Goal: Task Accomplishment & Management: Use online tool/utility

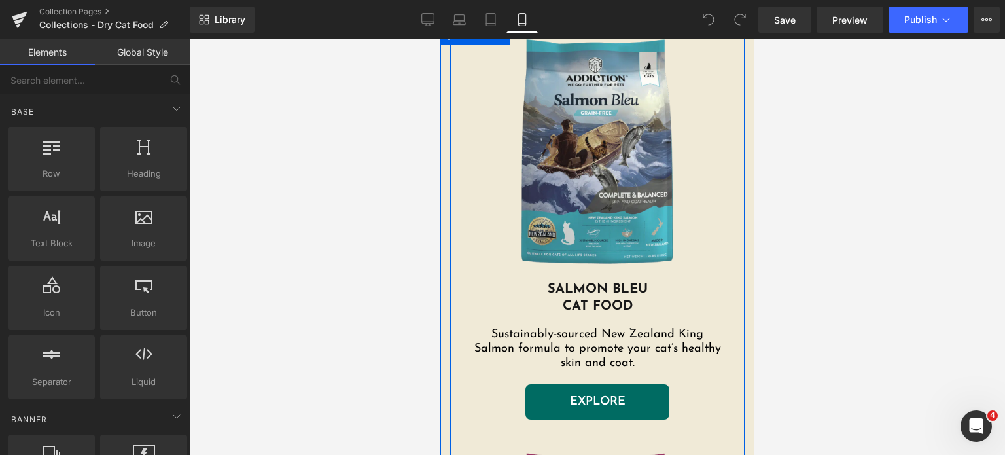
scroll to position [511, 0]
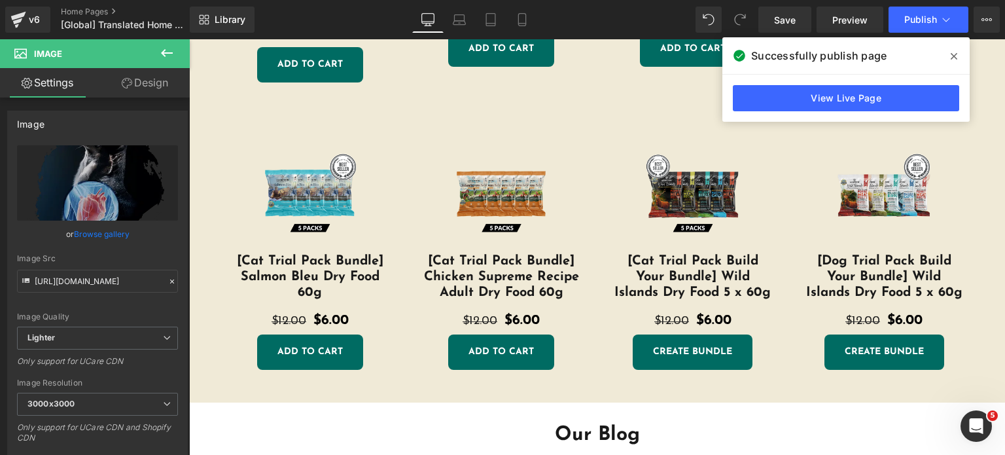
scroll to position [2978, 0]
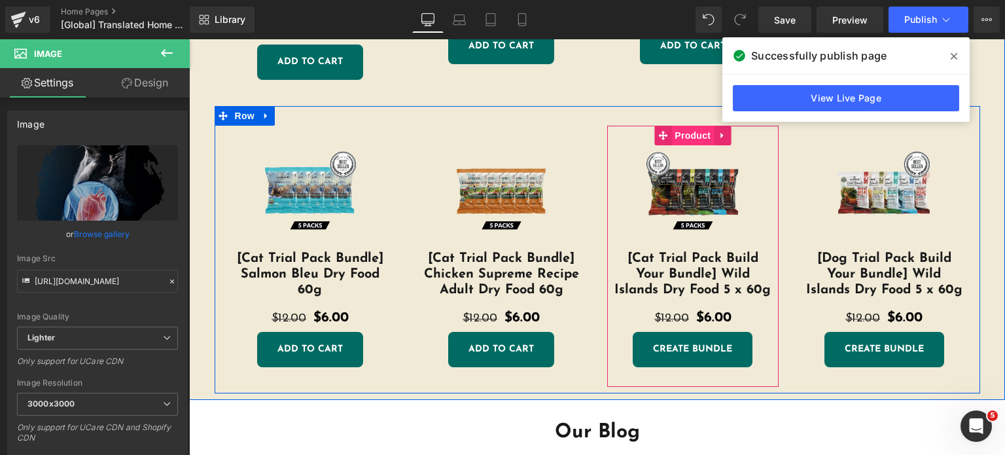
click at [673, 135] on span "Product" at bounding box center [693, 136] width 43 height 20
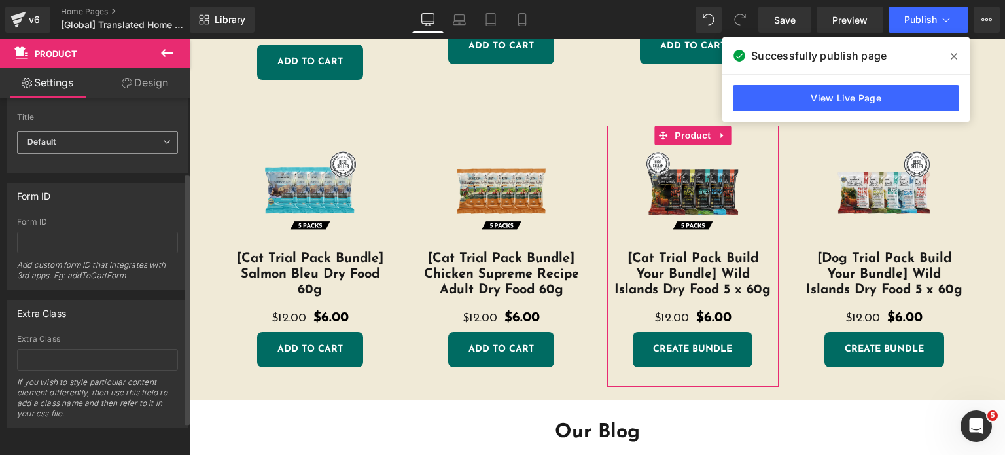
scroll to position [70, 0]
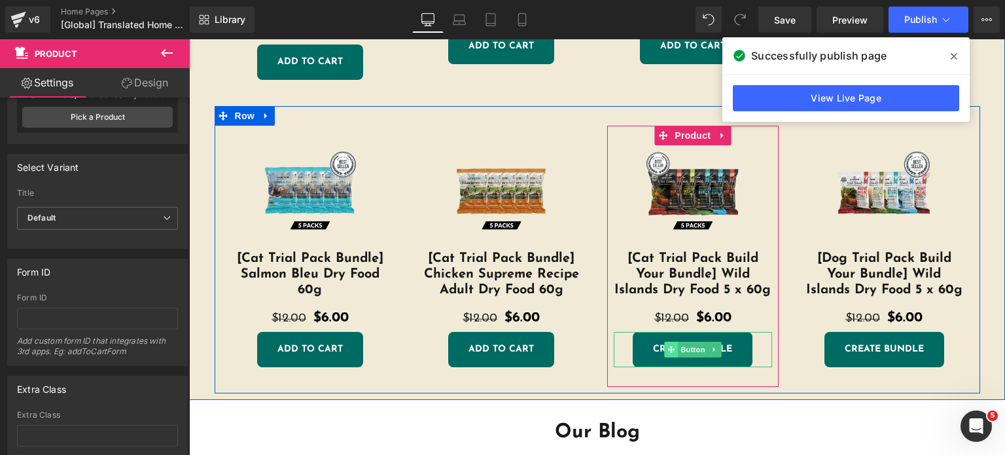
click at [668, 348] on icon at bounding box center [671, 349] width 7 height 7
